Goal: Feedback & Contribution: Submit feedback/report problem

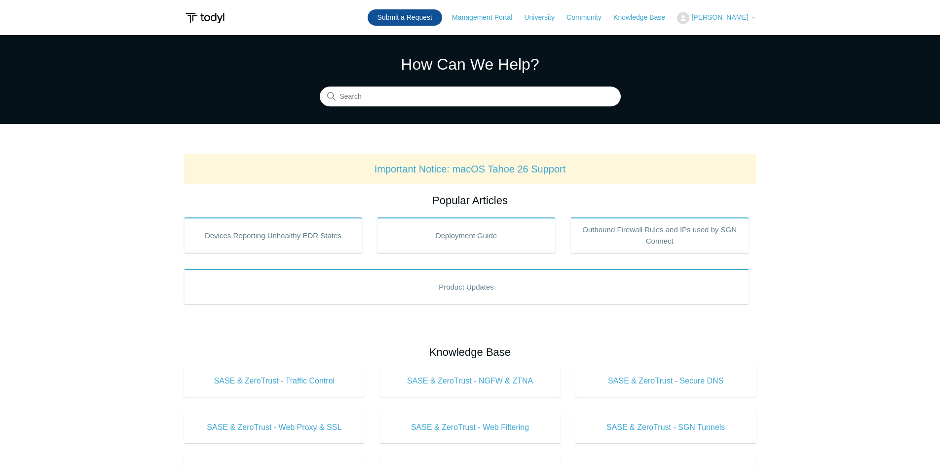
click at [442, 17] on link "Submit a Request" at bounding box center [405, 17] width 75 height 16
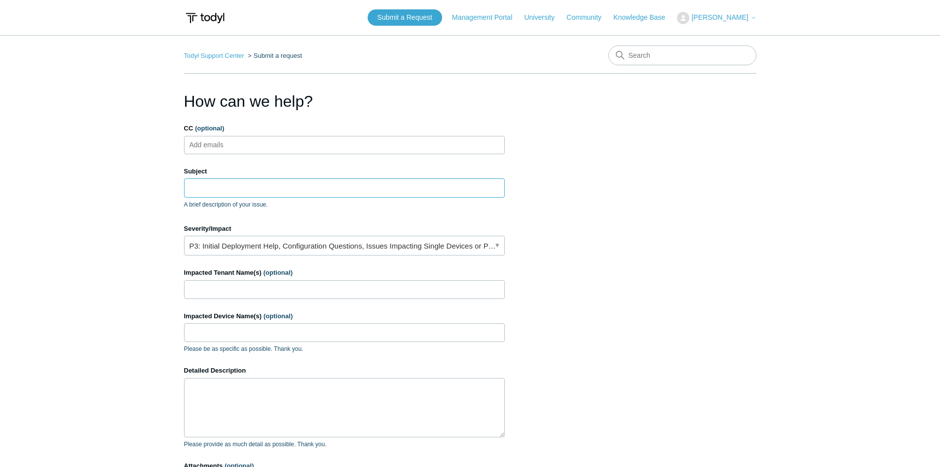
click at [212, 182] on input "Subject" at bounding box center [344, 187] width 321 height 19
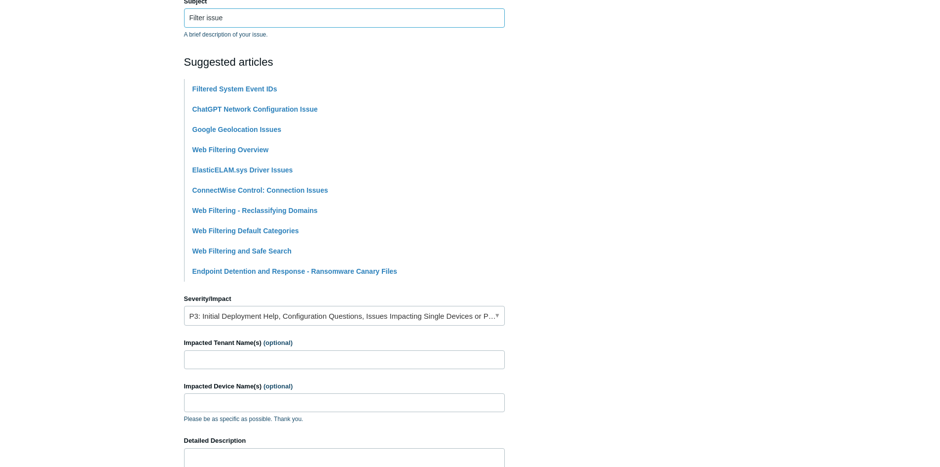
scroll to position [197, 0]
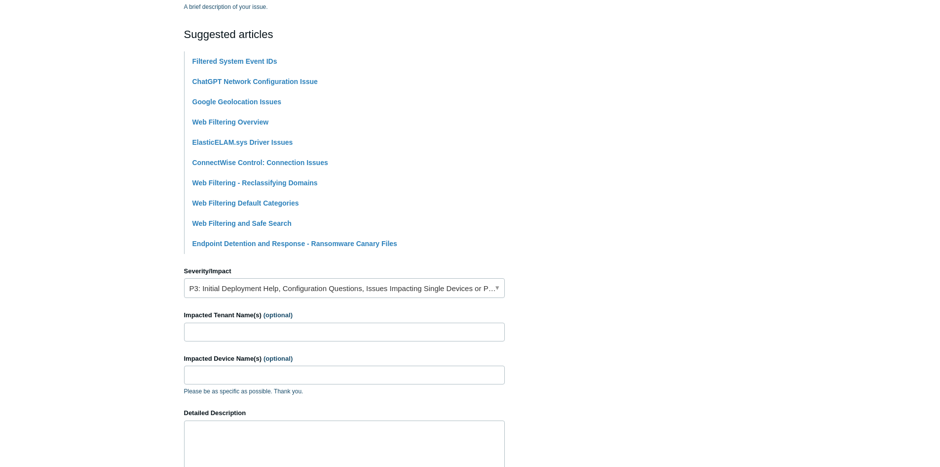
type input "Filter issue"
click at [278, 293] on link "P3: Initial Deployment Help, Configuration Questions, Issues Impacting Single D…" at bounding box center [344, 288] width 321 height 20
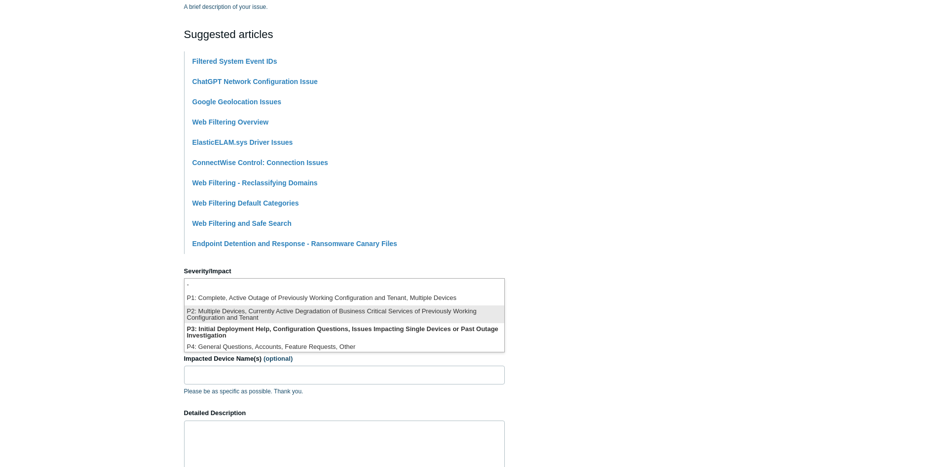
click at [258, 316] on li "P2: Multiple Devices, Currently Active Degradation of Business Critical Service…" at bounding box center [345, 314] width 320 height 18
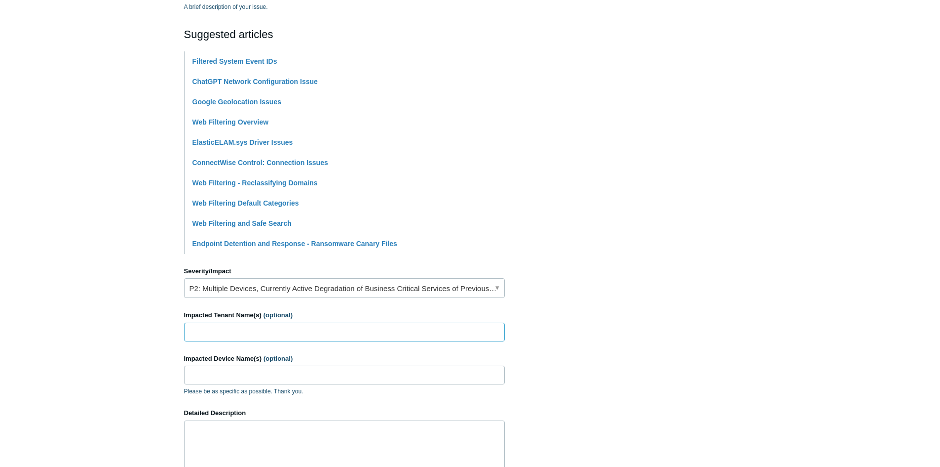
click at [255, 335] on input "Impacted Tenant Name(s) (optional)" at bounding box center [344, 331] width 321 height 19
type input "Smart Management Inc"
click at [256, 379] on input "Impacted Device Name(s) (optional)" at bounding box center [344, 374] width 321 height 19
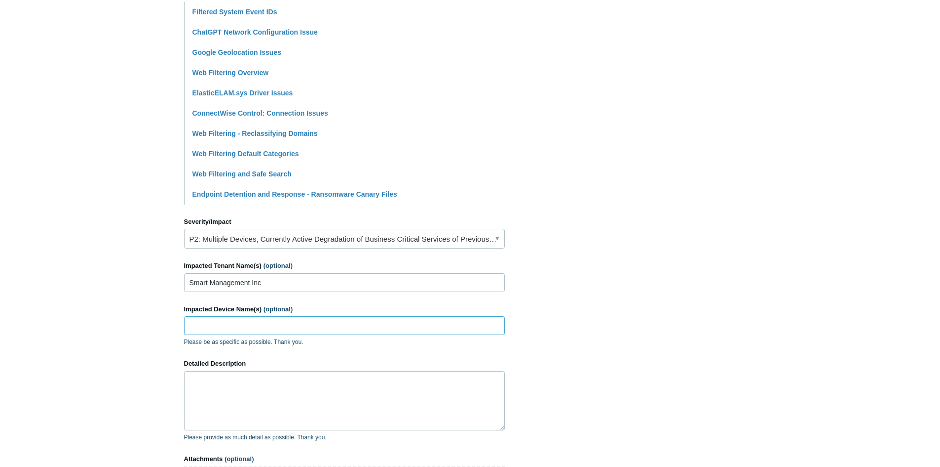
click at [198, 321] on input "Impacted Device Name(s) (optional)" at bounding box center [344, 325] width 321 height 19
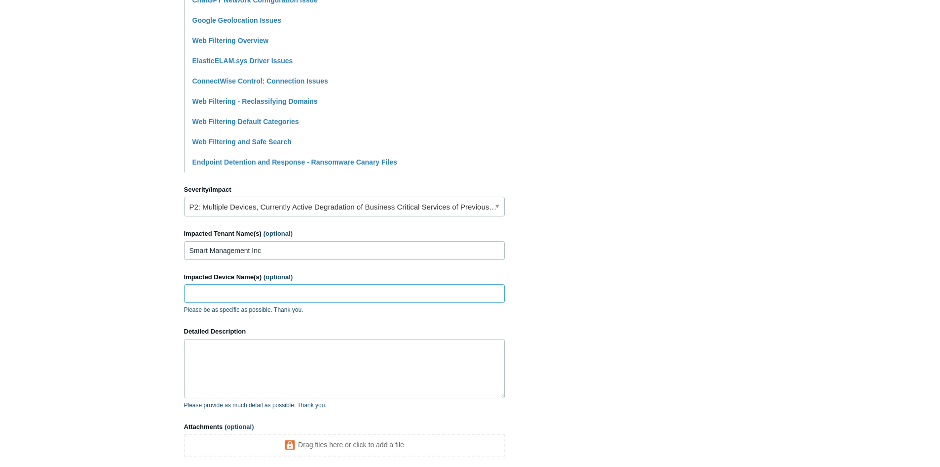
scroll to position [296, 0]
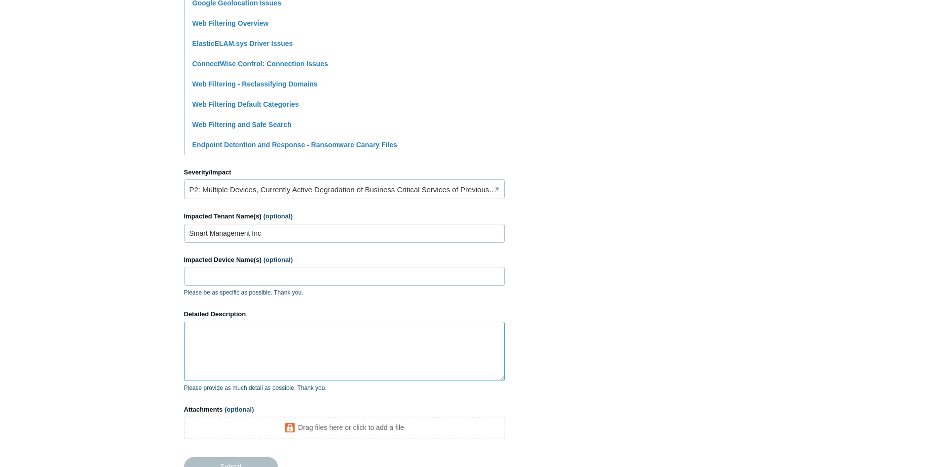
click at [244, 328] on textarea "Detailed Description" at bounding box center [344, 350] width 321 height 59
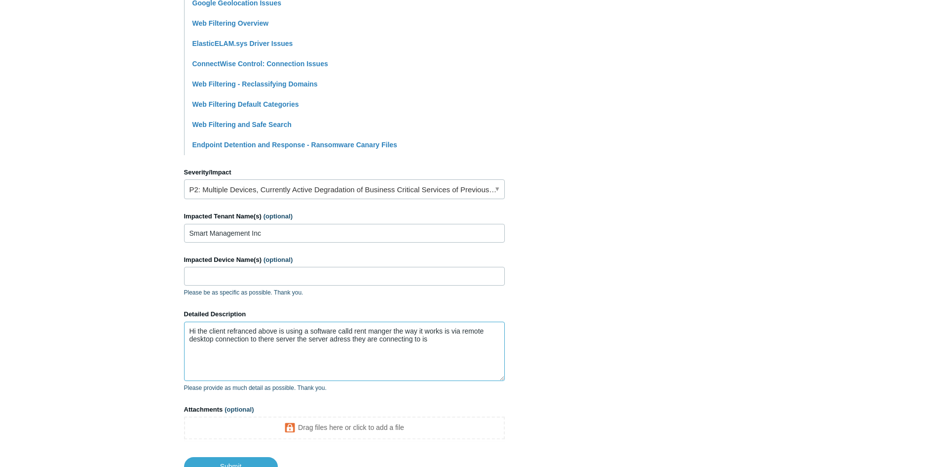
paste textarea "[DOMAIN_NAME]"
paste textarea "Smart management Global Policy New x2"
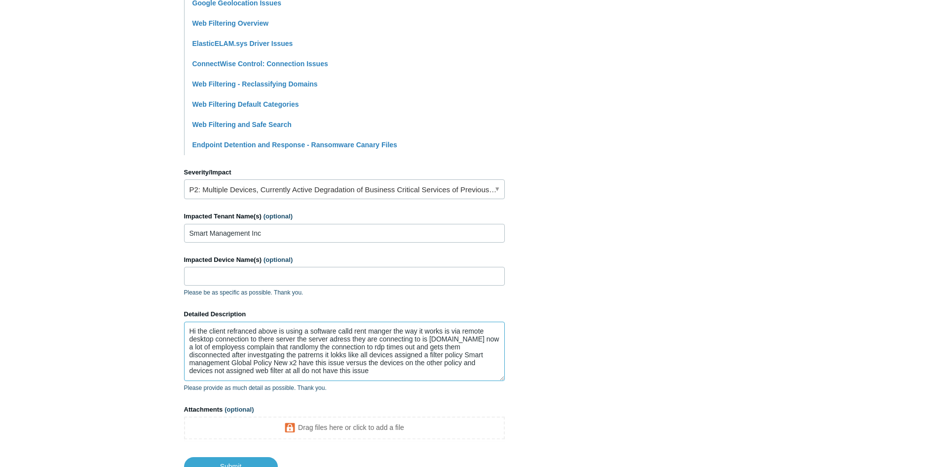
click at [455, 377] on textarea "Hi the client refranced above is using a software calld rent manger the way it …" at bounding box center [344, 350] width 321 height 59
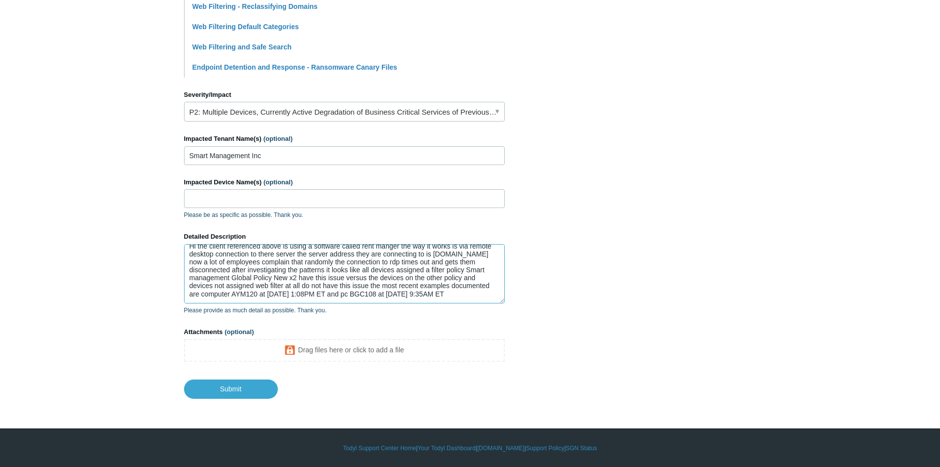
scroll to position [374, 0]
type textarea "Hi the client referenced above is using a software called rent manger the way i…"
click at [252, 386] on input "Submit" at bounding box center [231, 389] width 94 height 20
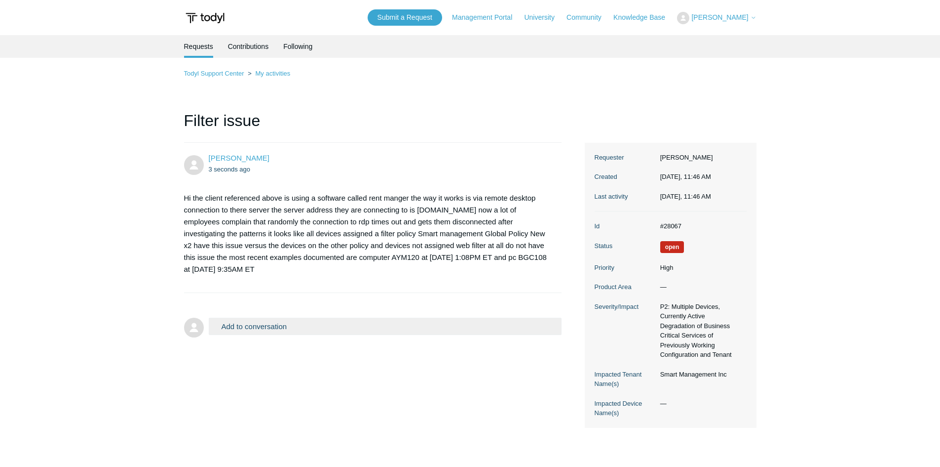
click at [112, 83] on main "Requests Contributions Following Todyl Support Center My activities Filter issu…" at bounding box center [470, 245] width 940 height 420
